Goal: Task Accomplishment & Management: Manage account settings

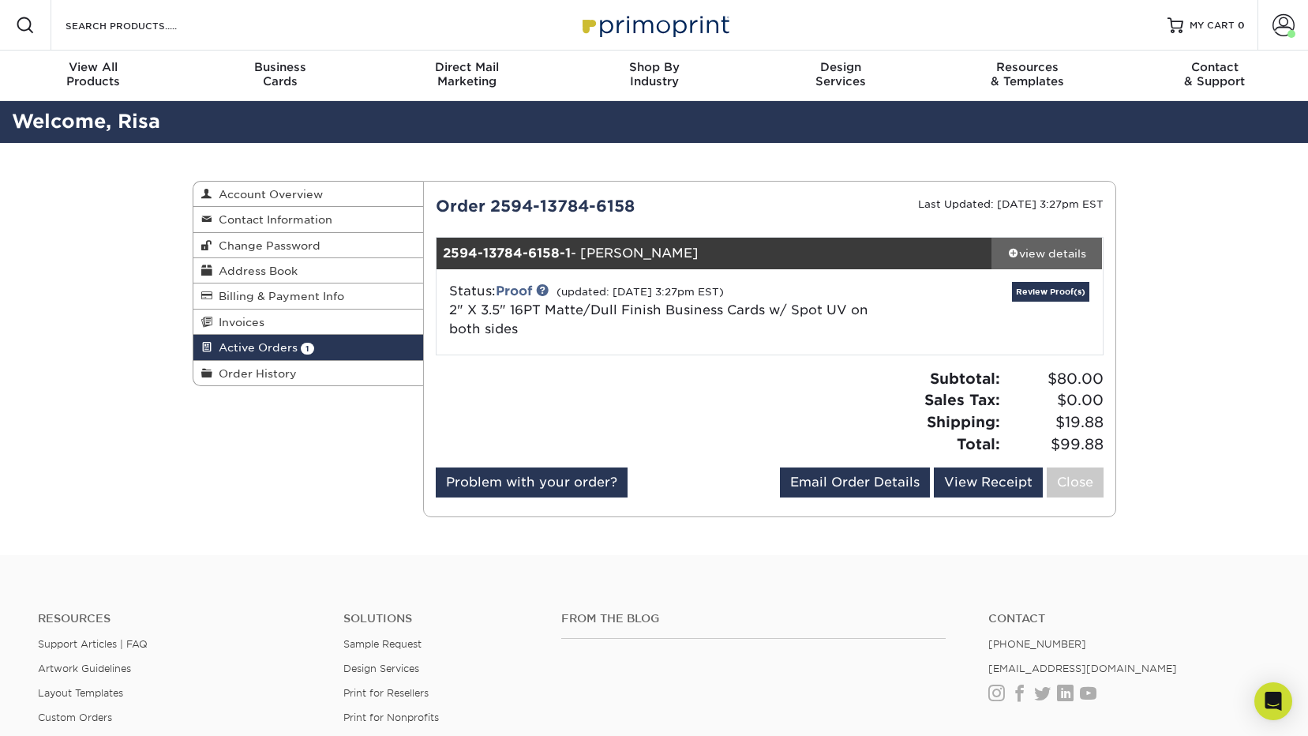
click at [1045, 250] on div "view details" at bounding box center [1046, 253] width 111 height 16
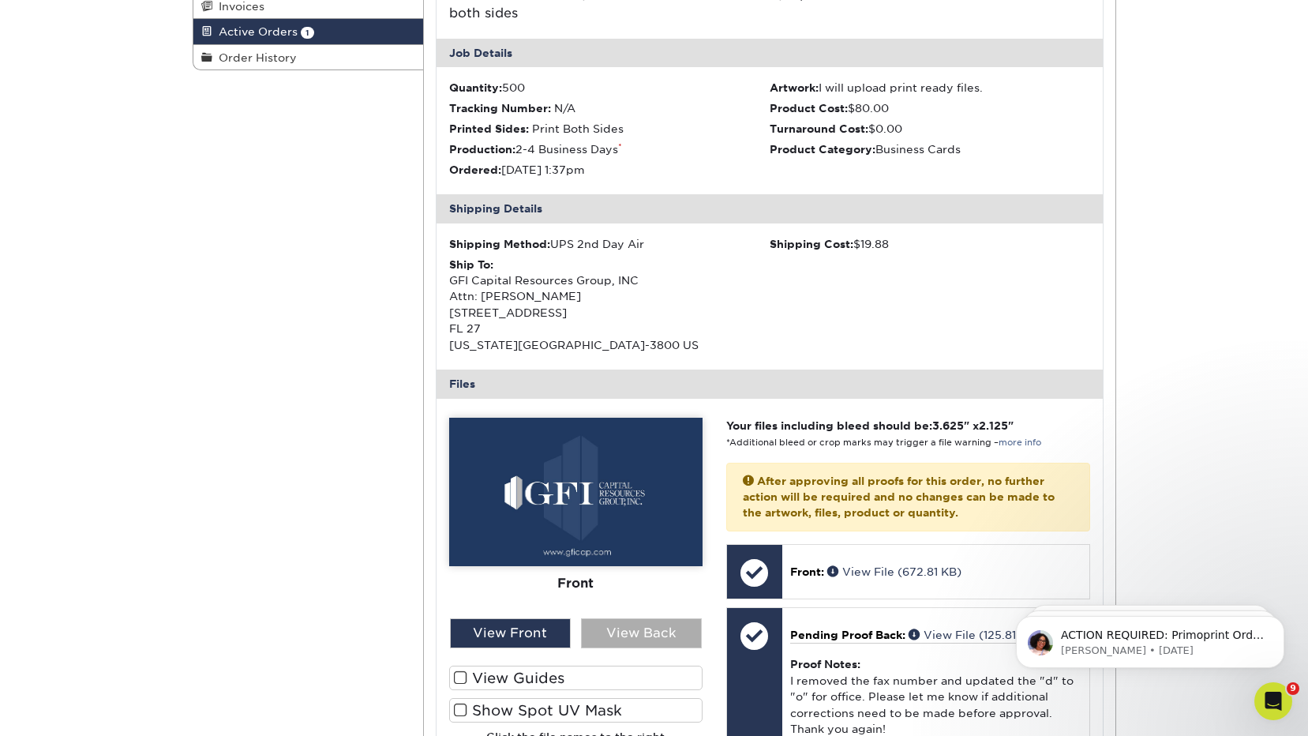
click at [608, 621] on div "View Back" at bounding box center [641, 633] width 121 height 30
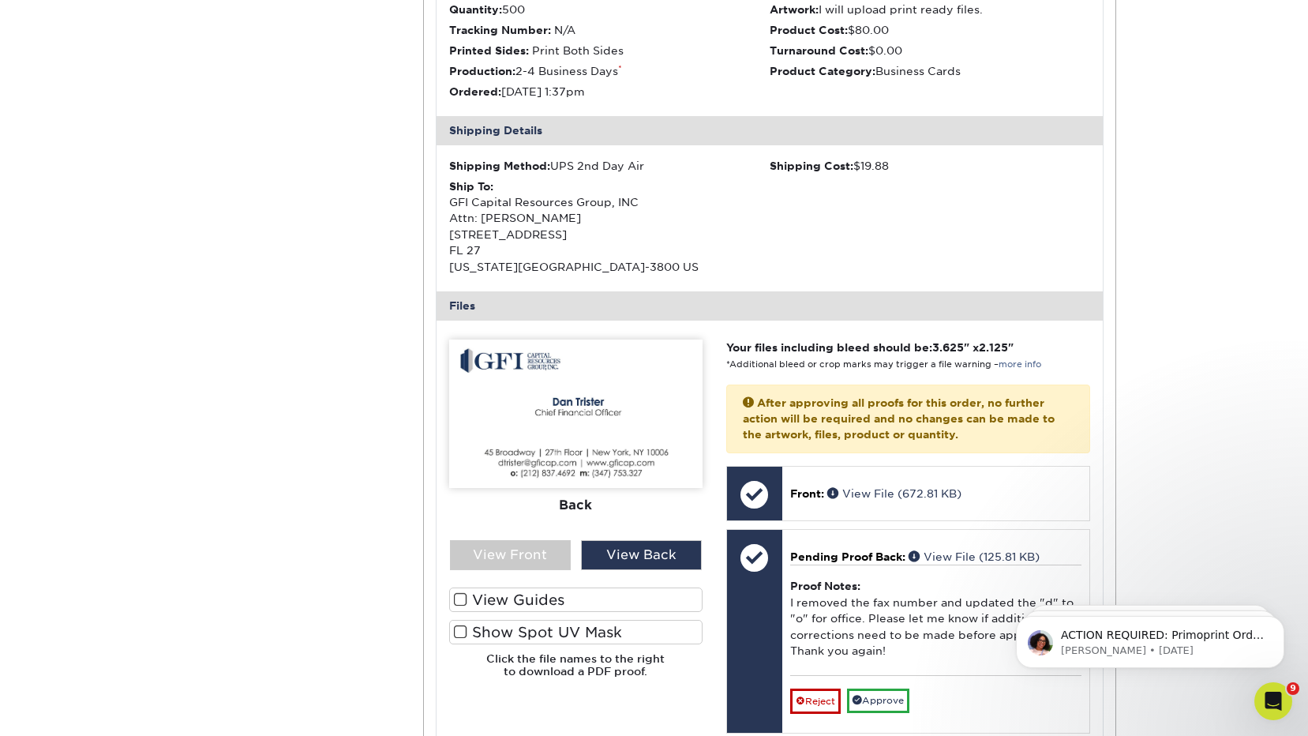
scroll to position [395, 0]
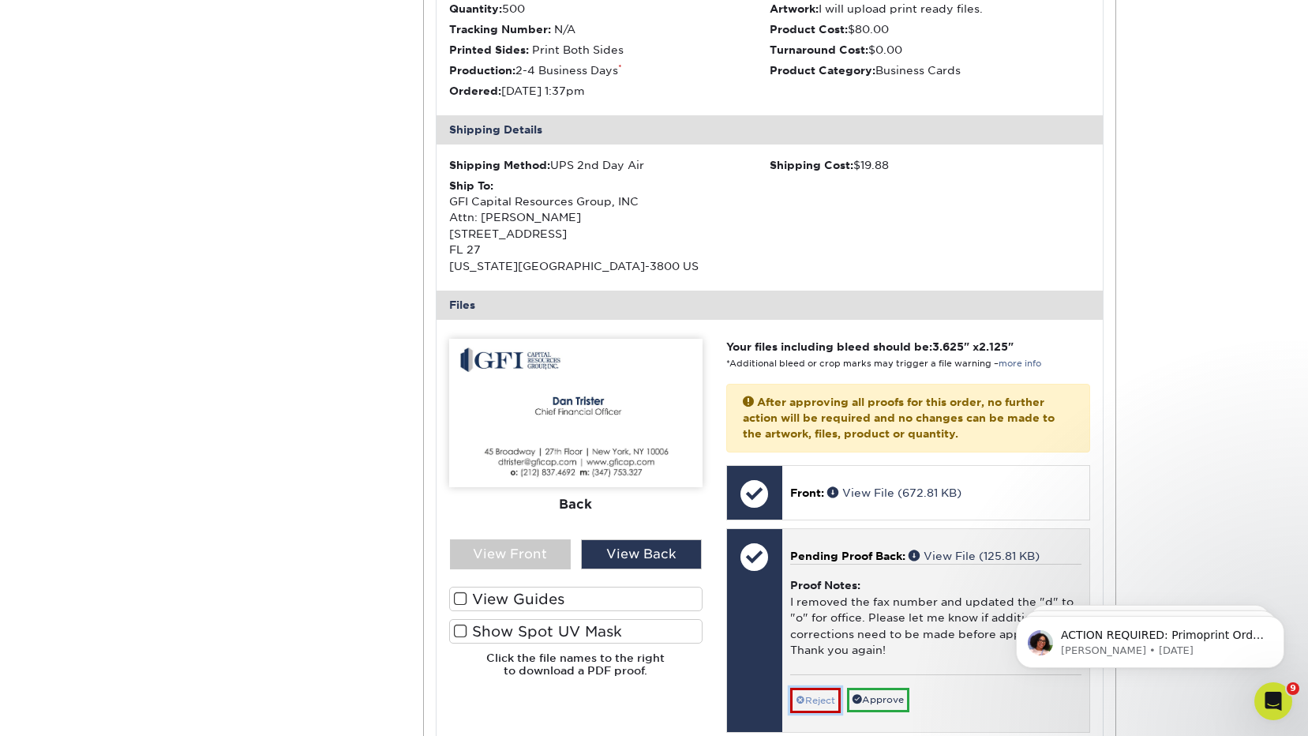
click at [811, 695] on link "Reject" at bounding box center [815, 699] width 51 height 25
click at [811, 695] on textarea at bounding box center [935, 705] width 291 height 37
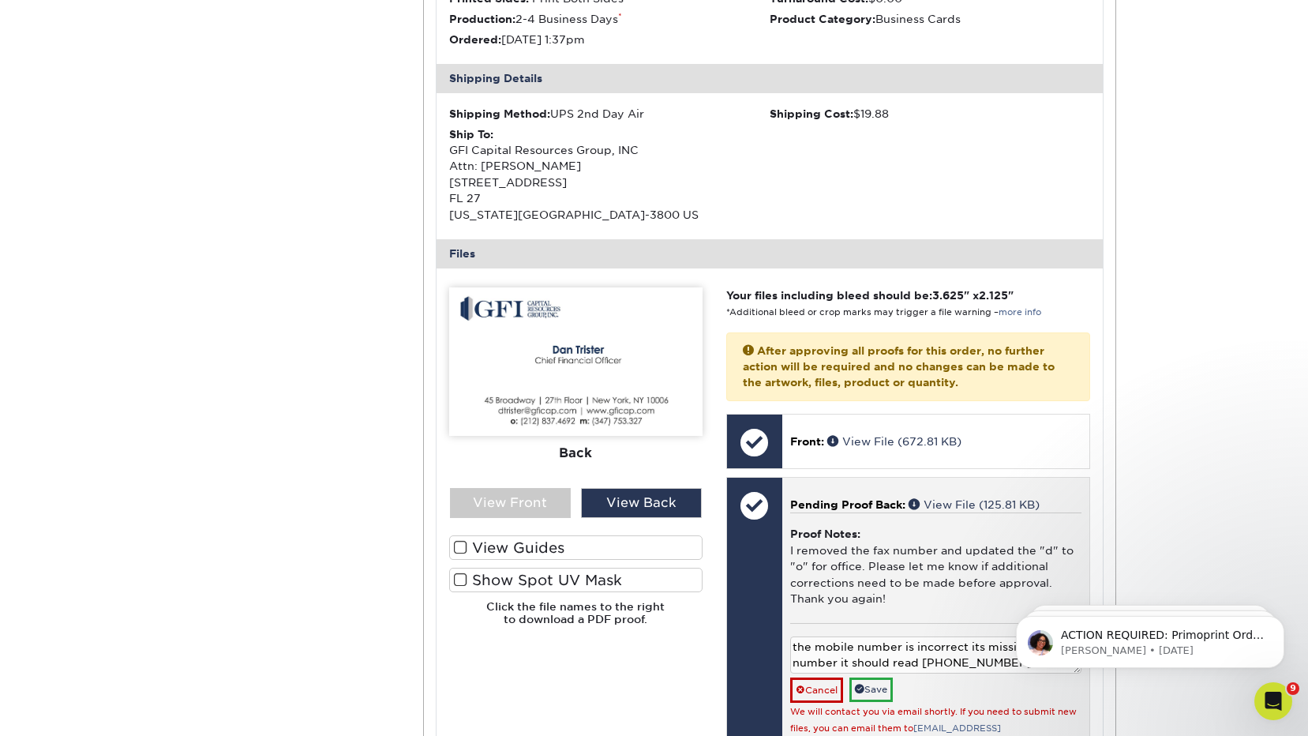
scroll to position [474, 0]
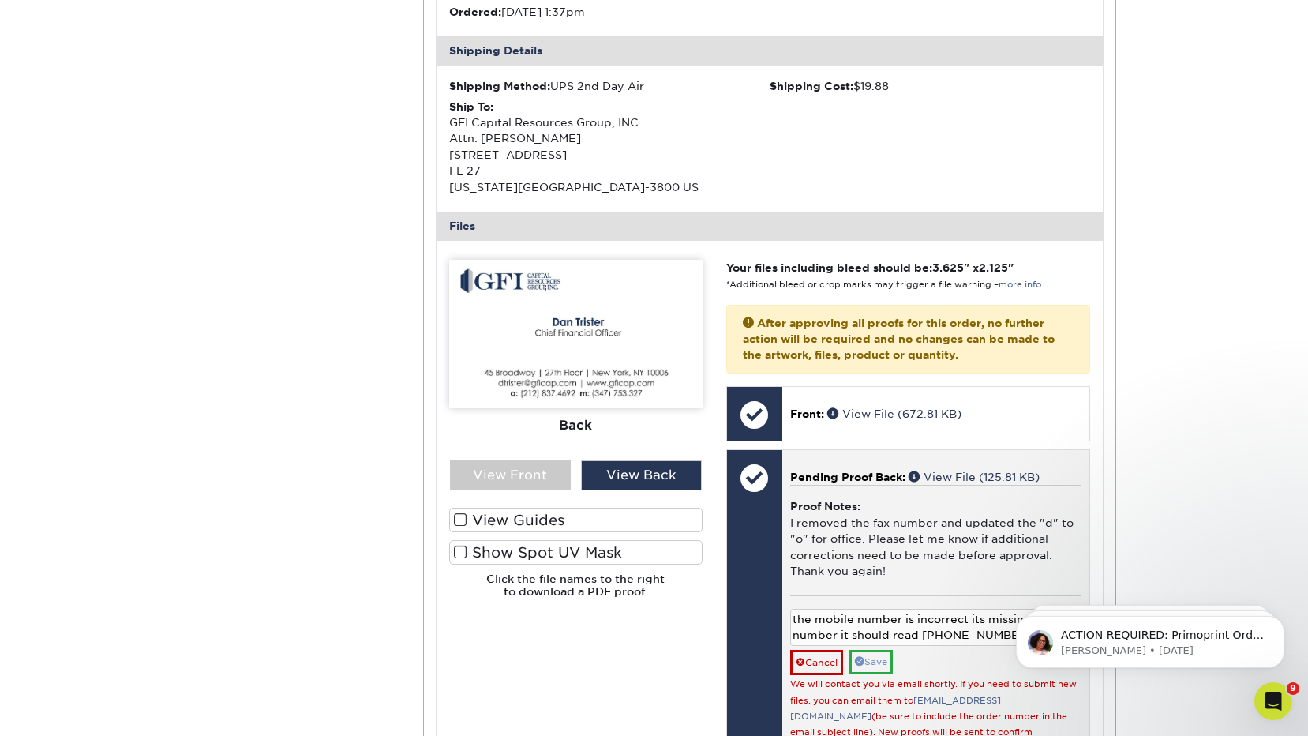
type textarea "the mobile number is incorrect its missing a number it should read [PHONE_NUMBE…"
click at [867, 661] on link "Save" at bounding box center [870, 662] width 43 height 24
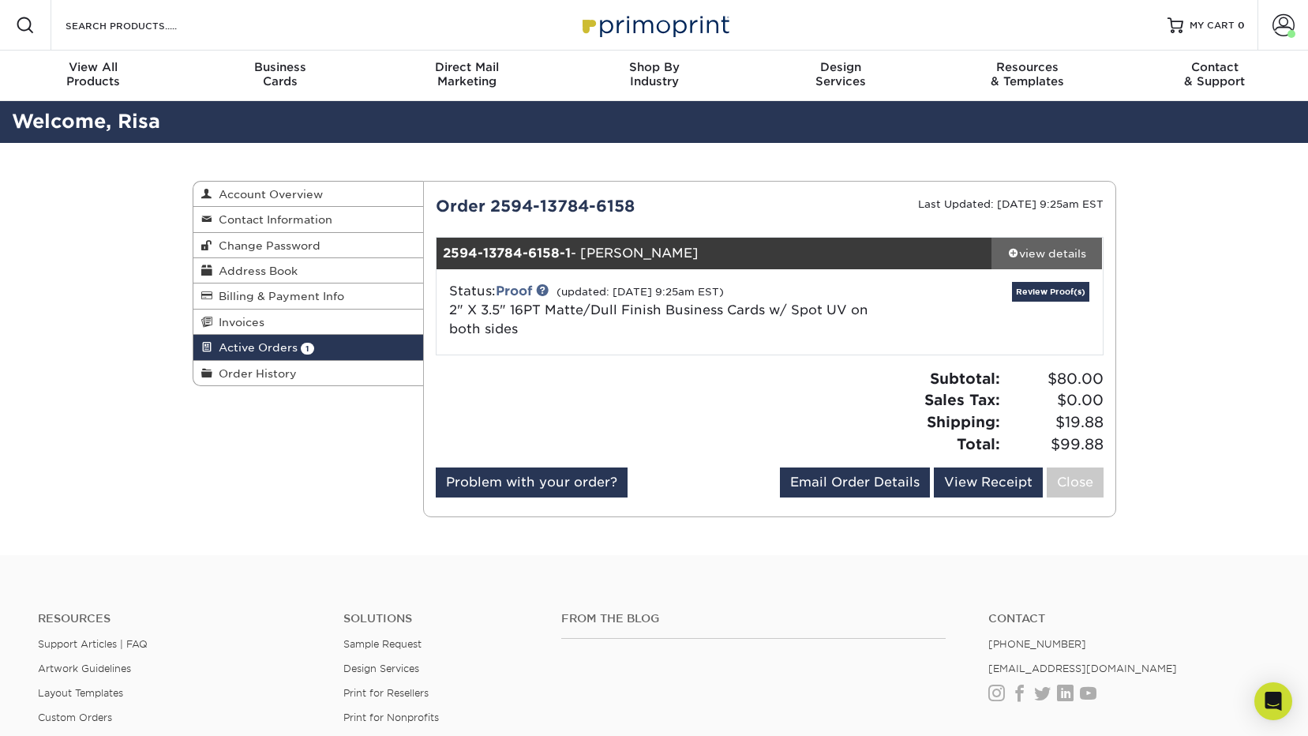
click at [1030, 251] on div "view details" at bounding box center [1046, 253] width 111 height 16
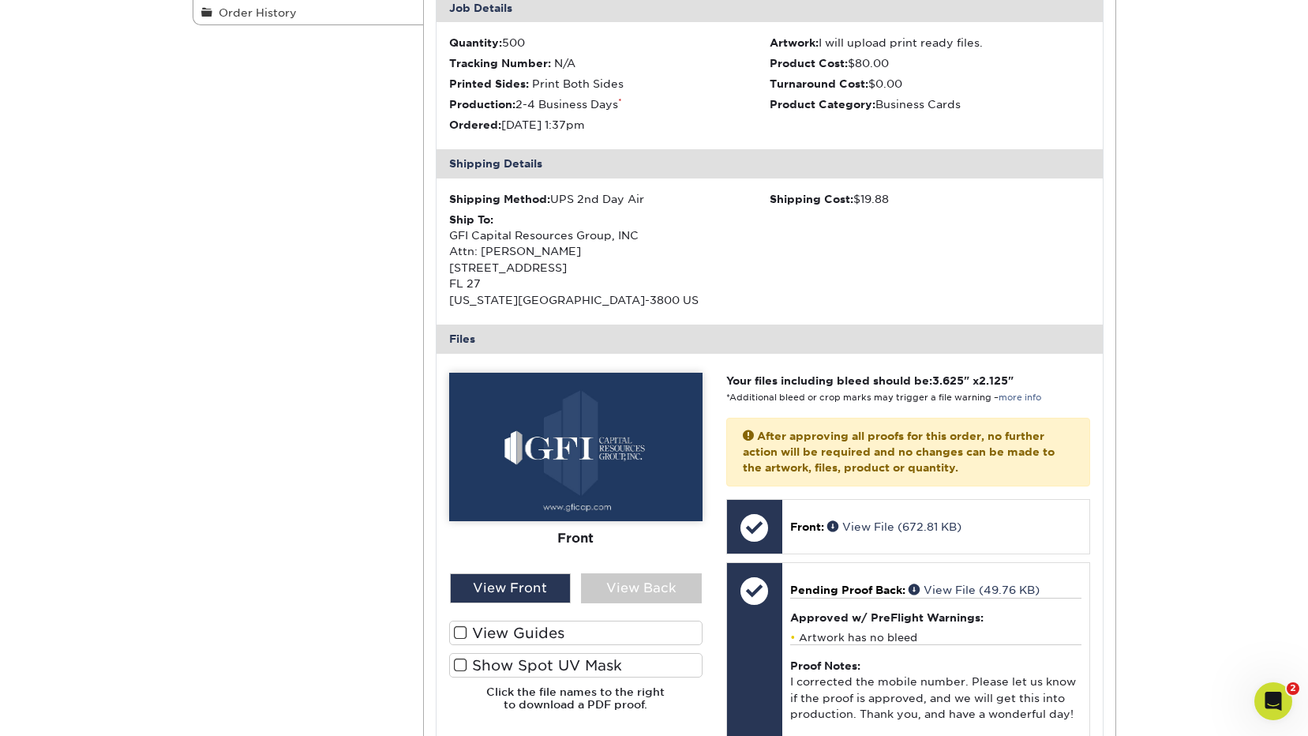
scroll to position [474, 0]
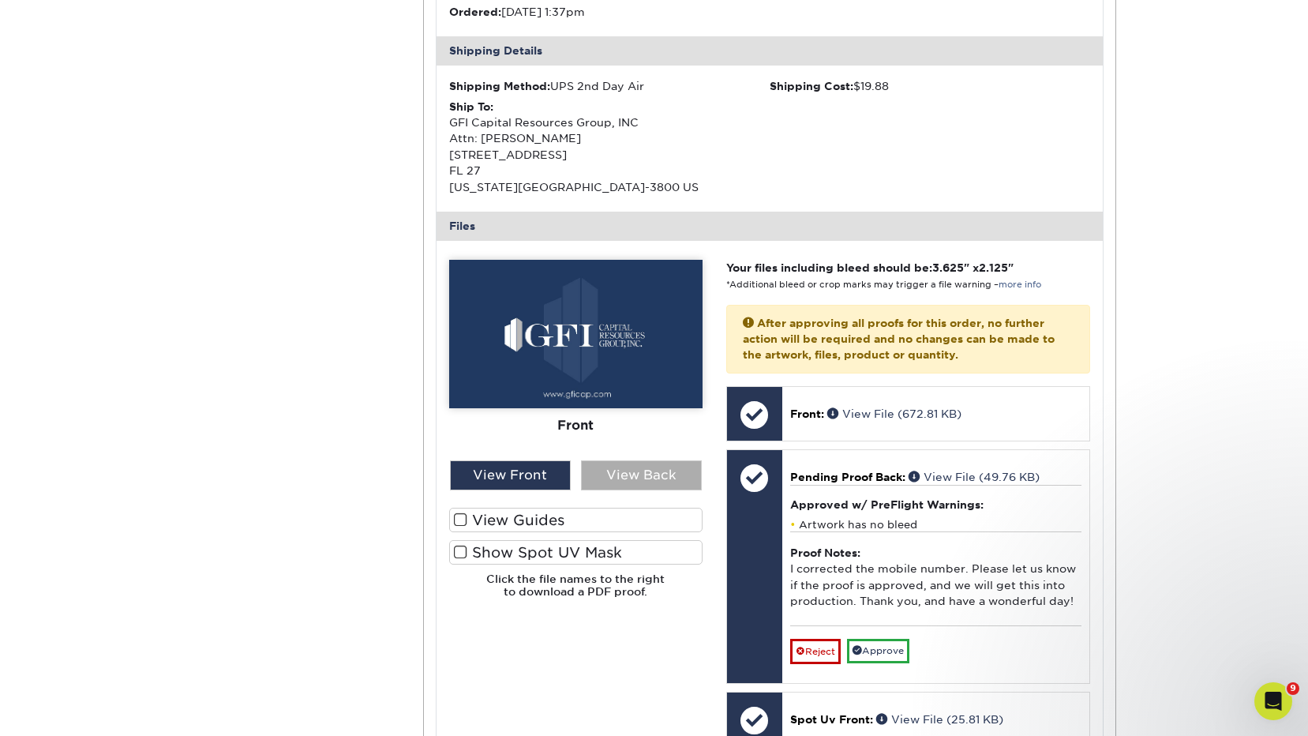
click at [627, 474] on div "View Back" at bounding box center [641, 475] width 121 height 30
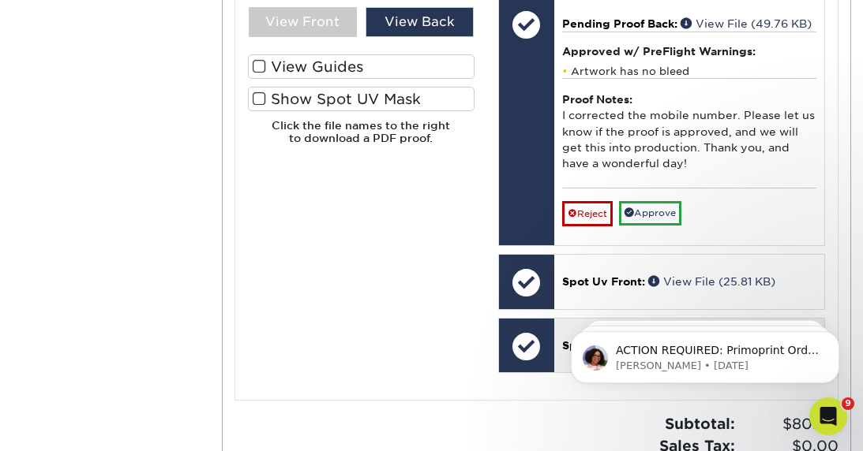
scroll to position [947, 0]
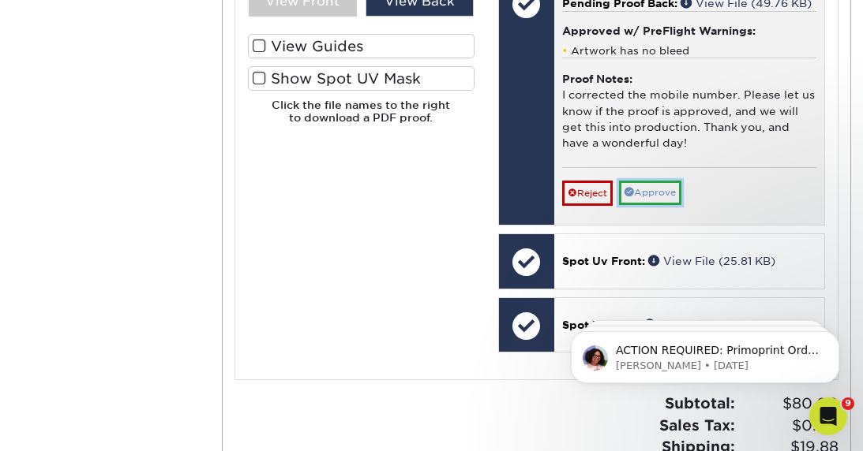
click at [656, 205] on link "Approve" at bounding box center [650, 193] width 62 height 24
